Goal: Find specific page/section: Find specific page/section

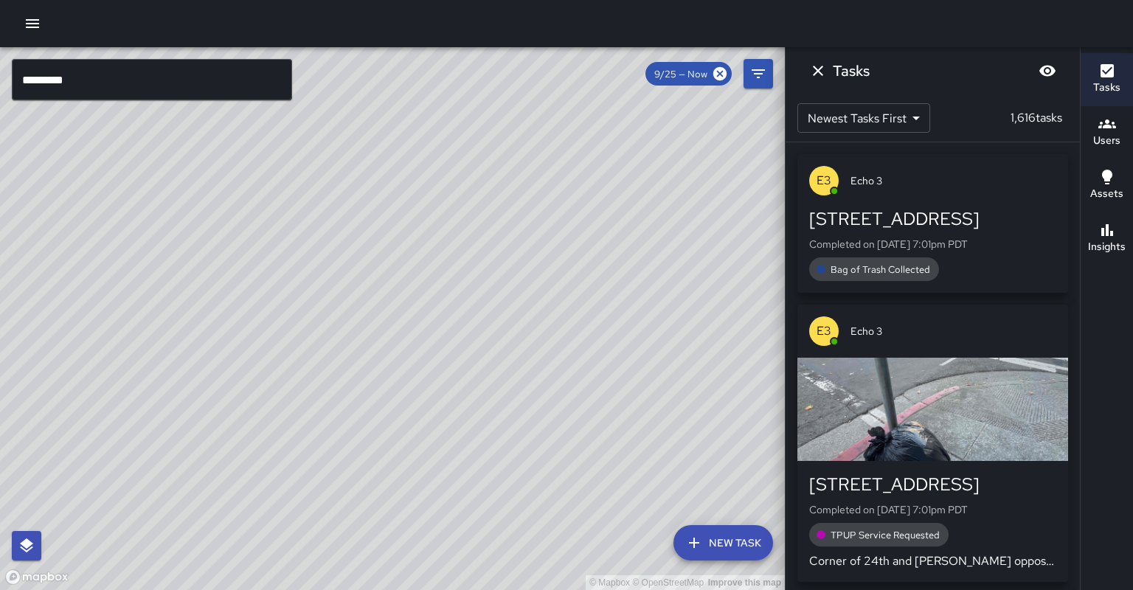
click at [157, 94] on input "*********" at bounding box center [152, 79] width 280 height 41
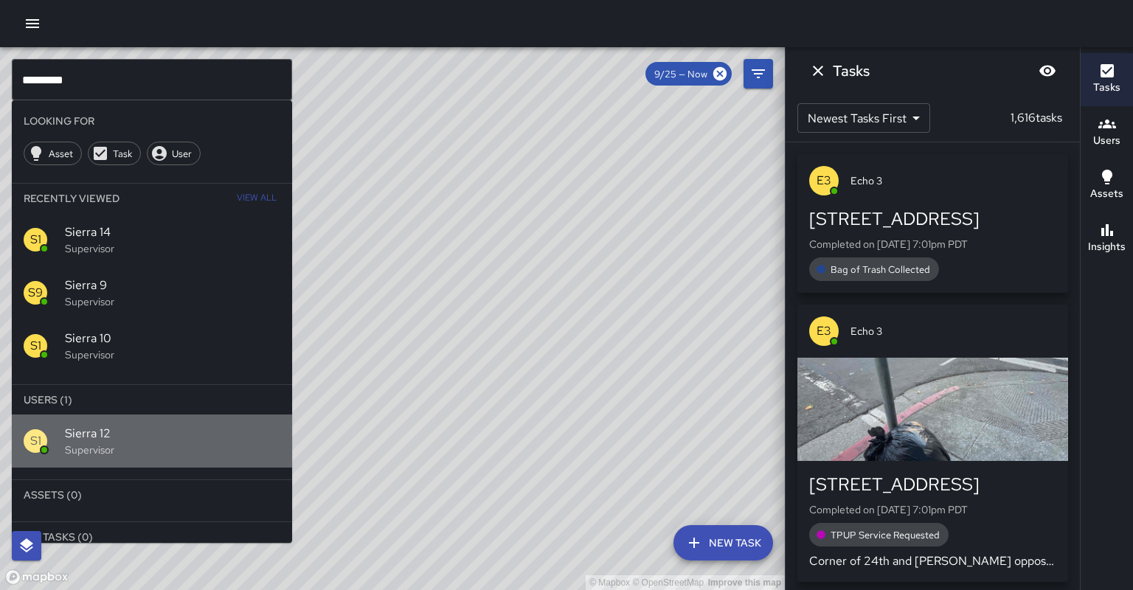
click at [142, 443] on p "Supervisor" at bounding box center [172, 450] width 215 height 15
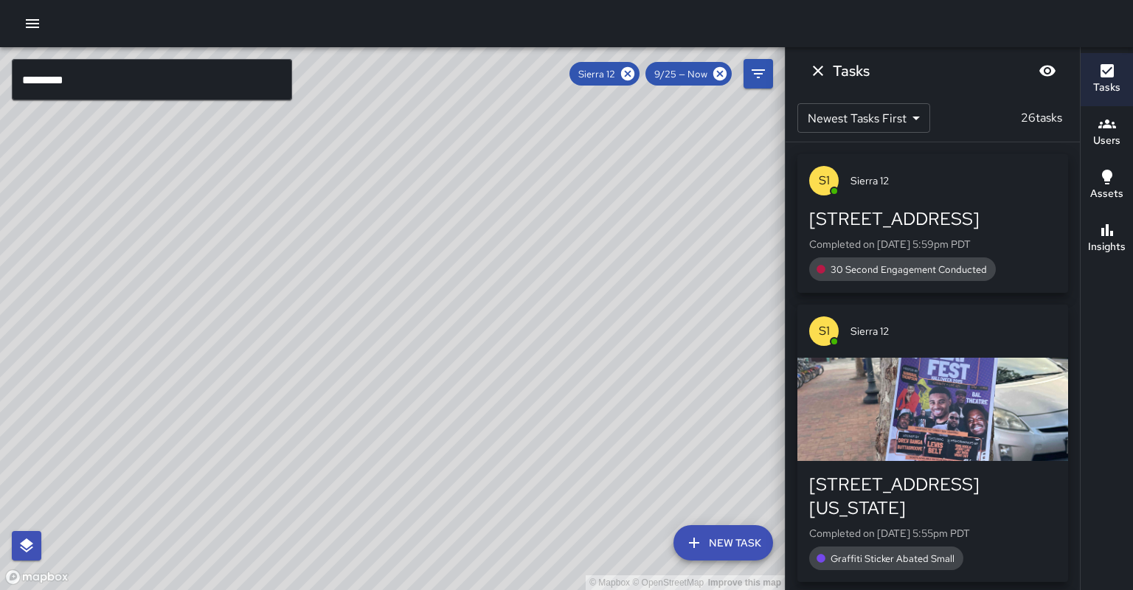
drag, startPoint x: 279, startPoint y: 308, endPoint x: 357, endPoint y: 262, distance: 91.0
click at [357, 262] on div "© Mapbox © OpenStreetMap Improve this map" at bounding box center [392, 318] width 785 height 543
click at [634, 73] on icon at bounding box center [627, 73] width 13 height 13
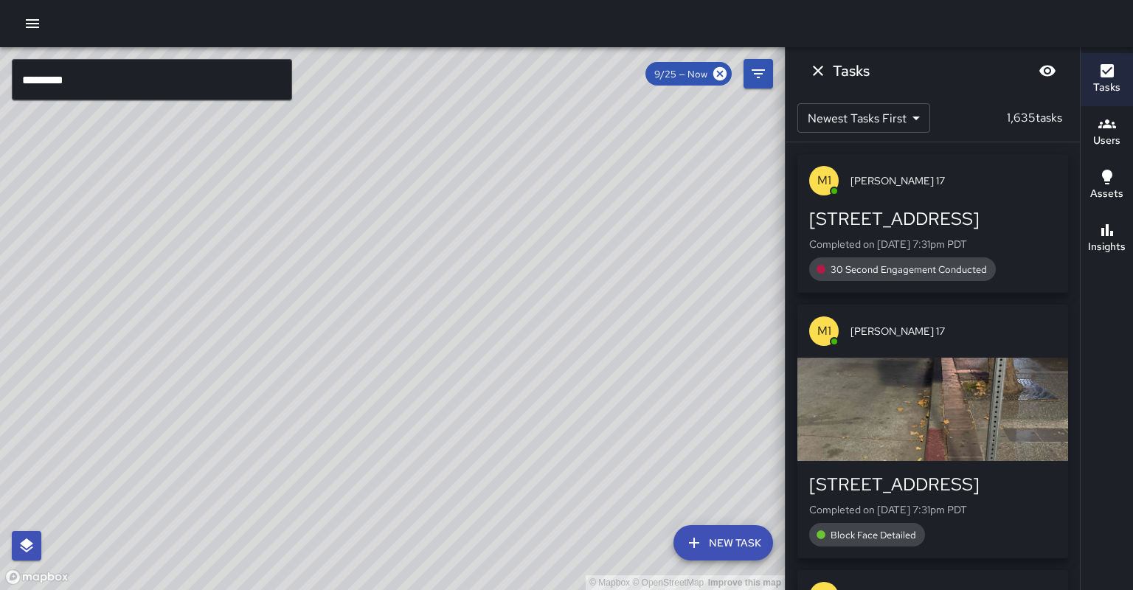
click at [175, 77] on input "*********" at bounding box center [152, 79] width 280 height 41
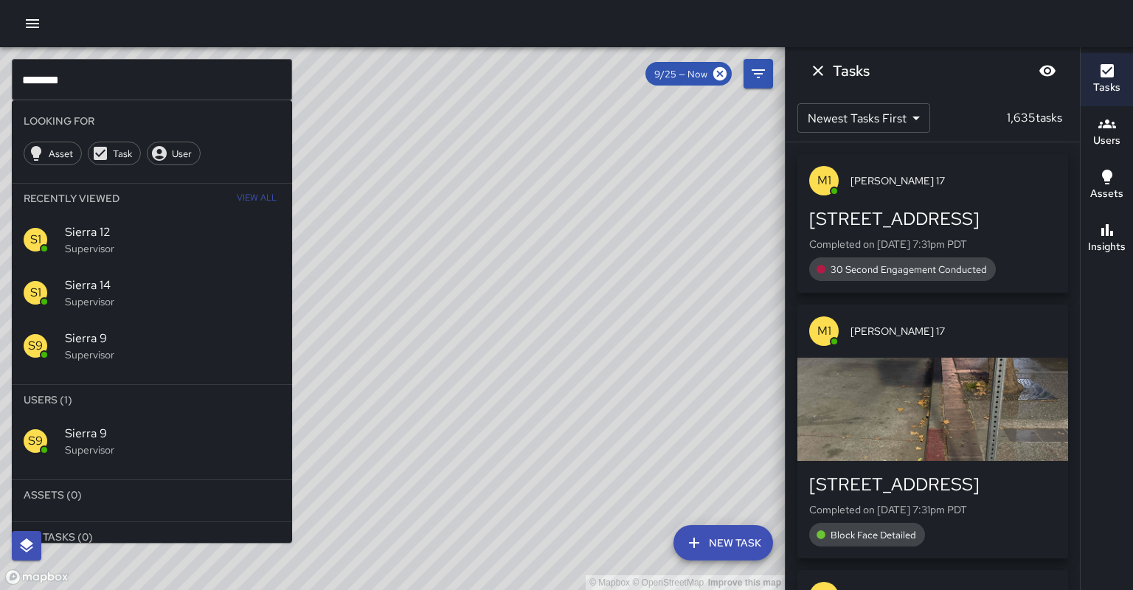
click at [106, 468] on hr at bounding box center [152, 474] width 280 height 13
click at [119, 443] on p "Supervisor" at bounding box center [172, 450] width 215 height 15
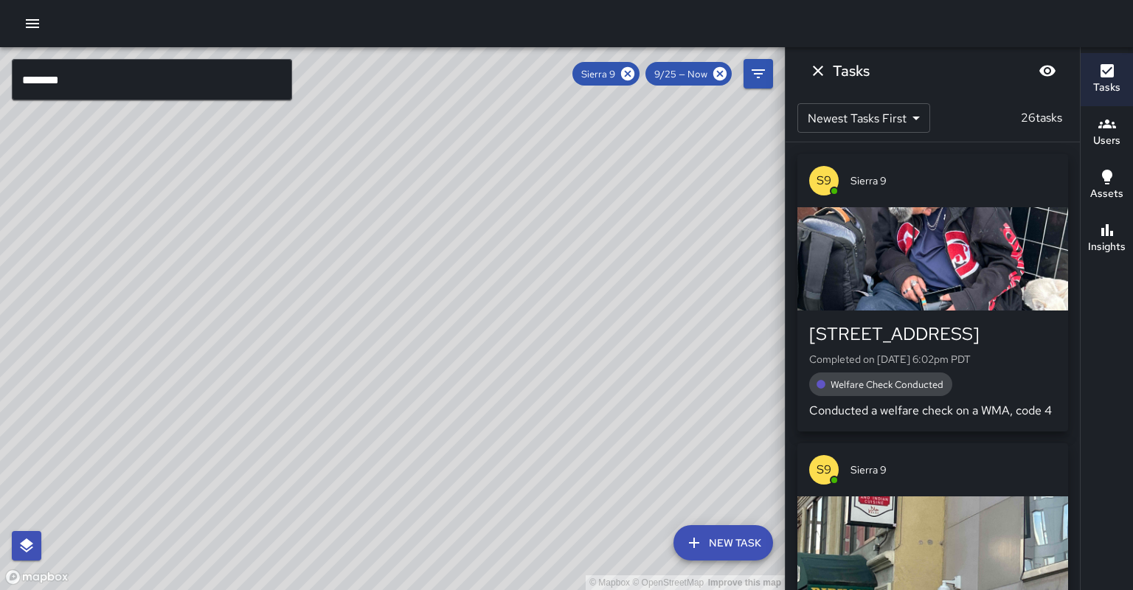
drag, startPoint x: 240, startPoint y: 395, endPoint x: 277, endPoint y: 339, distance: 66.5
click at [277, 339] on div "© Mapbox © OpenStreetMap Improve this map" at bounding box center [392, 318] width 785 height 543
drag, startPoint x: 246, startPoint y: 437, endPoint x: 304, endPoint y: 353, distance: 102.5
click at [304, 353] on div "© Mapbox © OpenStreetMap Improve this map" at bounding box center [392, 318] width 785 height 543
click at [1118, 240] on button "Insights" at bounding box center [1107, 238] width 52 height 53
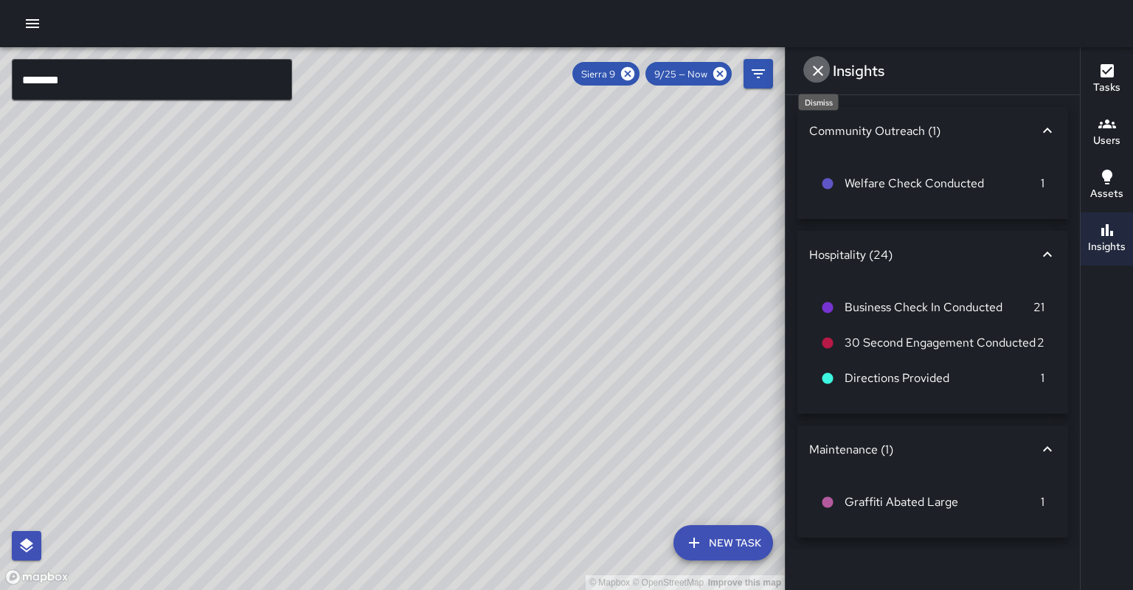
click at [809, 71] on button "Dismiss" at bounding box center [818, 71] width 30 height 30
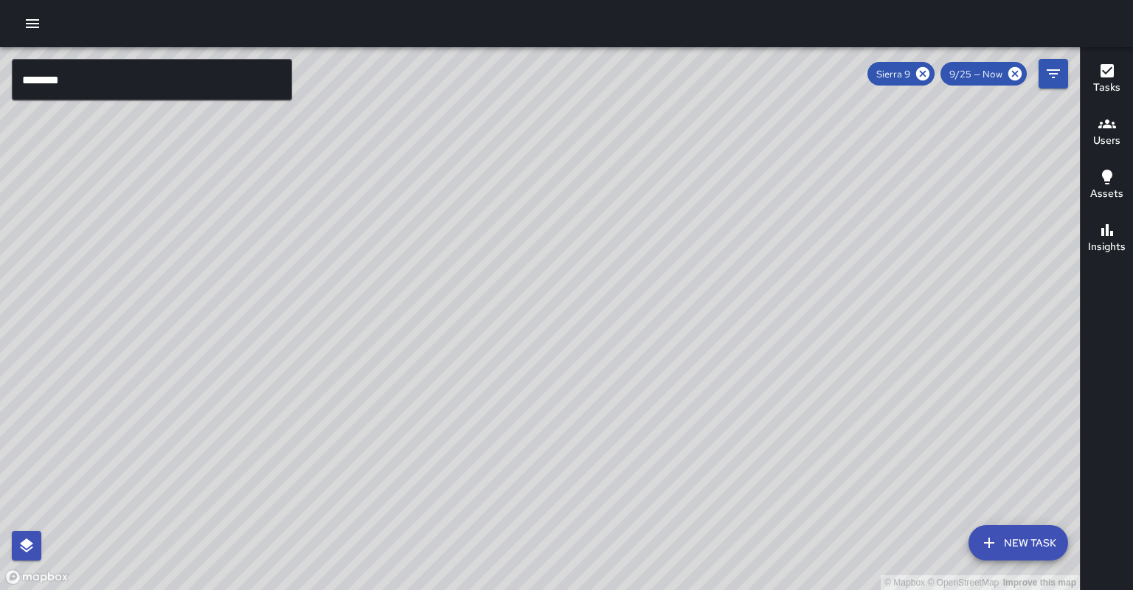
drag, startPoint x: 717, startPoint y: 136, endPoint x: 575, endPoint y: 245, distance: 178.8
click at [575, 245] on div "© Mapbox © OpenStreetMap Improve this map" at bounding box center [540, 318] width 1080 height 543
click at [80, 77] on input "********" at bounding box center [152, 79] width 280 height 41
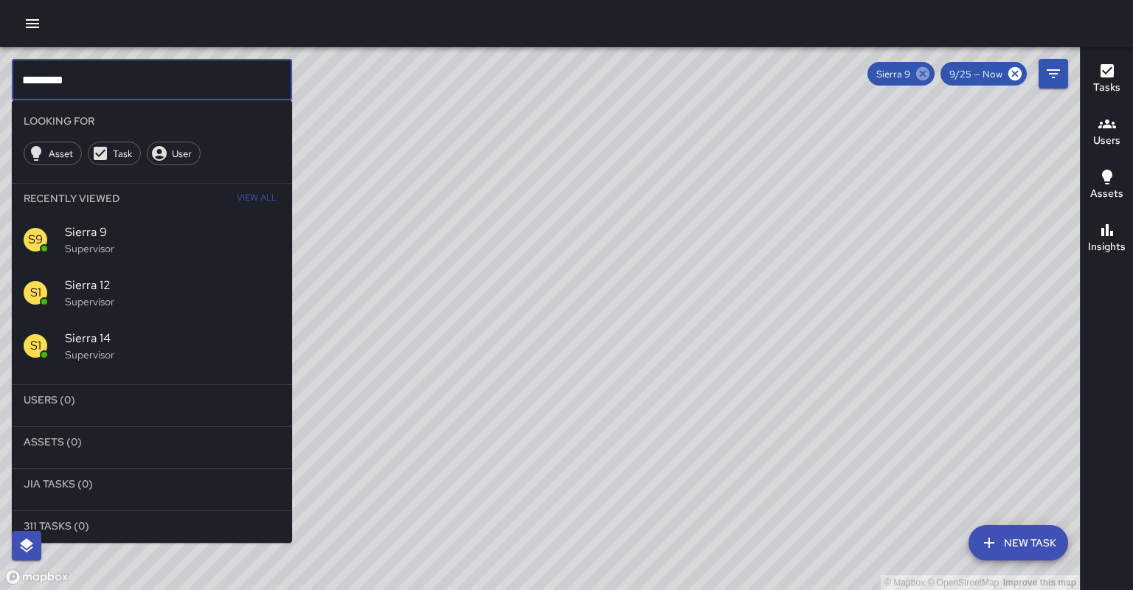
type input "*********"
click at [930, 77] on icon at bounding box center [922, 73] width 13 height 13
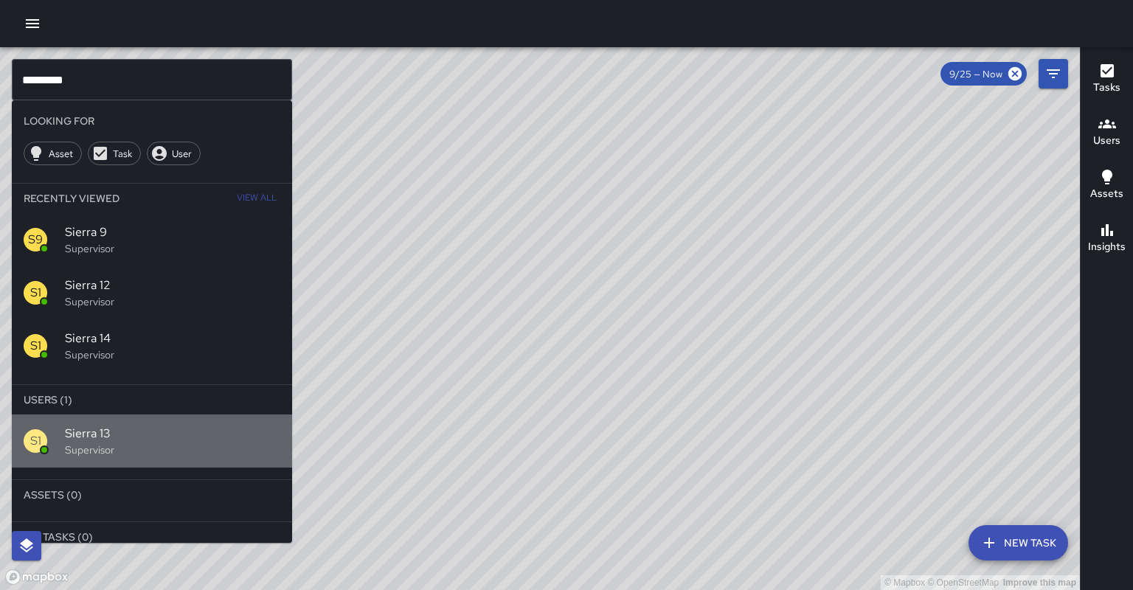
click at [232, 443] on p "Supervisor" at bounding box center [172, 450] width 215 height 15
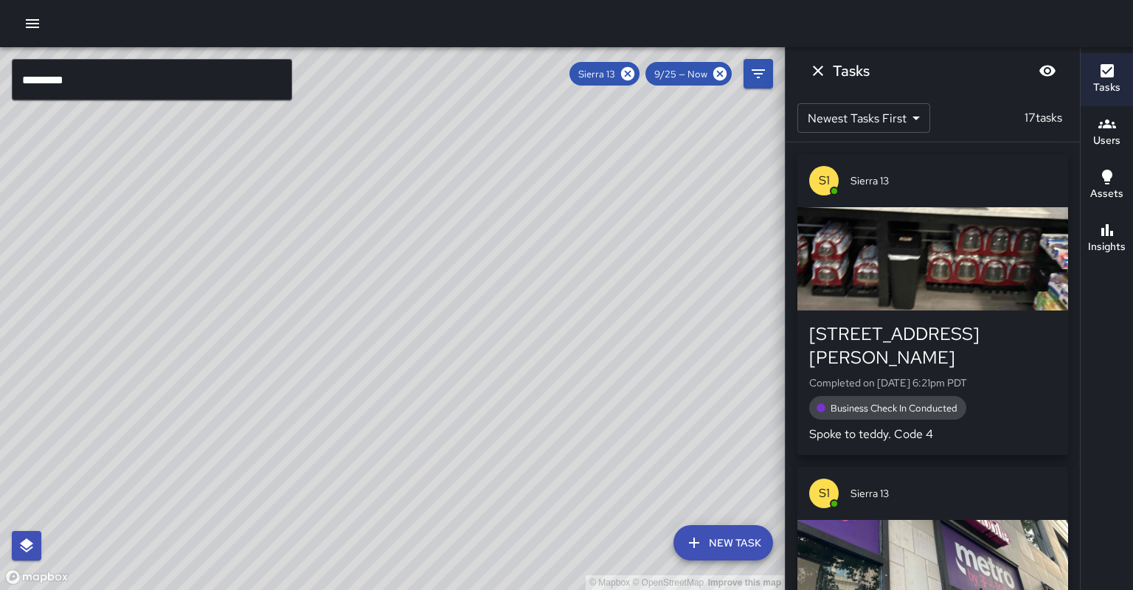
click at [1118, 239] on h6 "Insights" at bounding box center [1107, 247] width 38 height 16
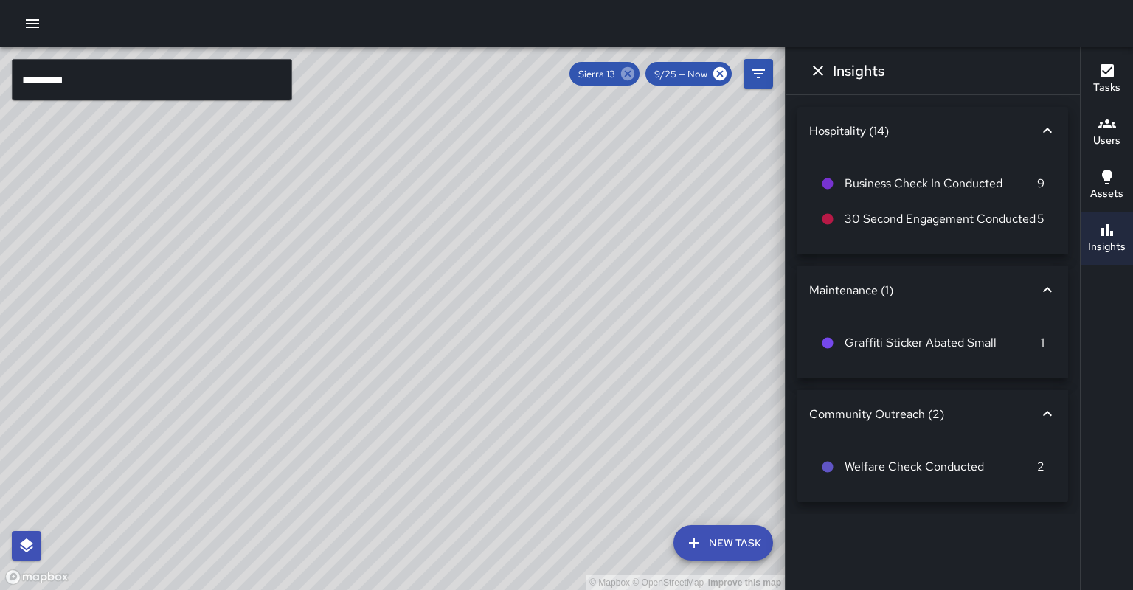
click at [634, 73] on icon at bounding box center [627, 73] width 13 height 13
